Goal: Use online tool/utility: Utilize a website feature to perform a specific function

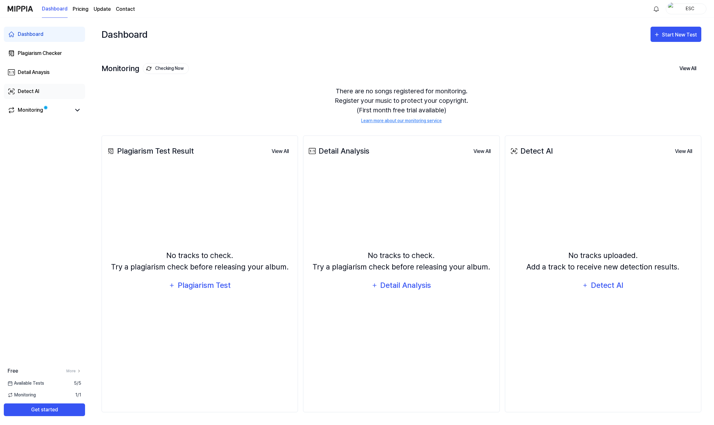
click at [26, 95] on link "Detect AI" at bounding box center [44, 91] width 81 height 15
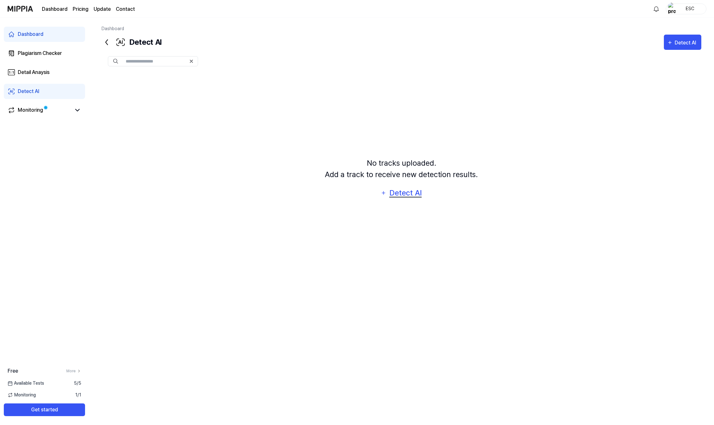
click at [400, 194] on div "Detect AI" at bounding box center [405, 193] width 34 height 12
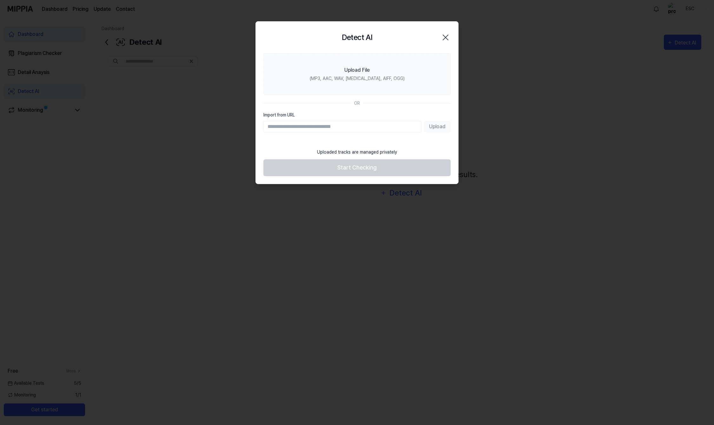
click at [438, 129] on div "Upload" at bounding box center [356, 126] width 187 height 11
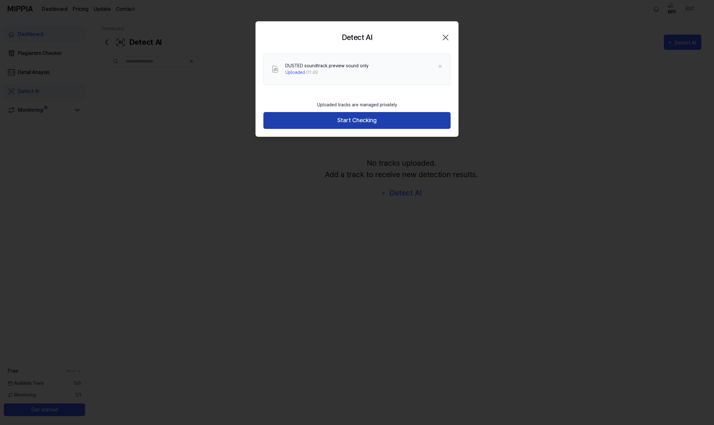
click at [388, 119] on button "Start Checking" at bounding box center [356, 120] width 187 height 17
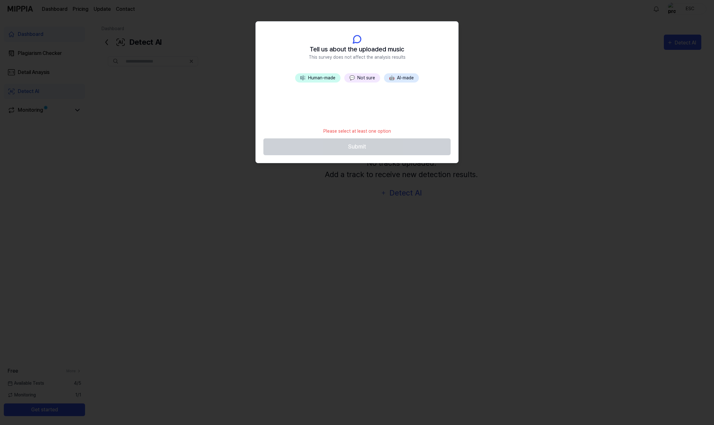
click at [354, 76] on span "💬" at bounding box center [351, 77] width 5 height 5
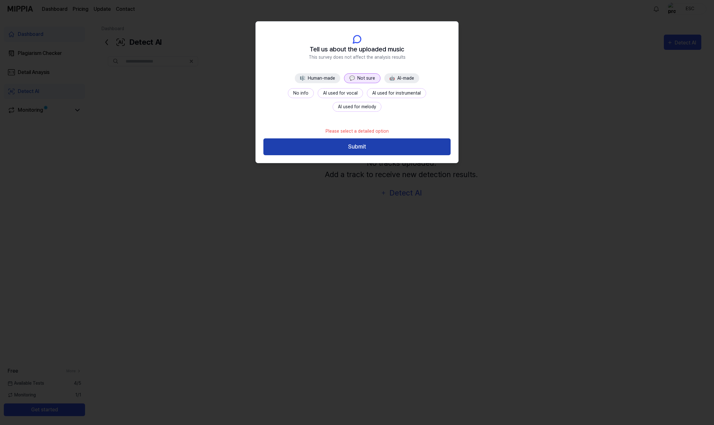
click at [348, 148] on button "Submit" at bounding box center [356, 146] width 187 height 17
